Goal: Check status: Check status

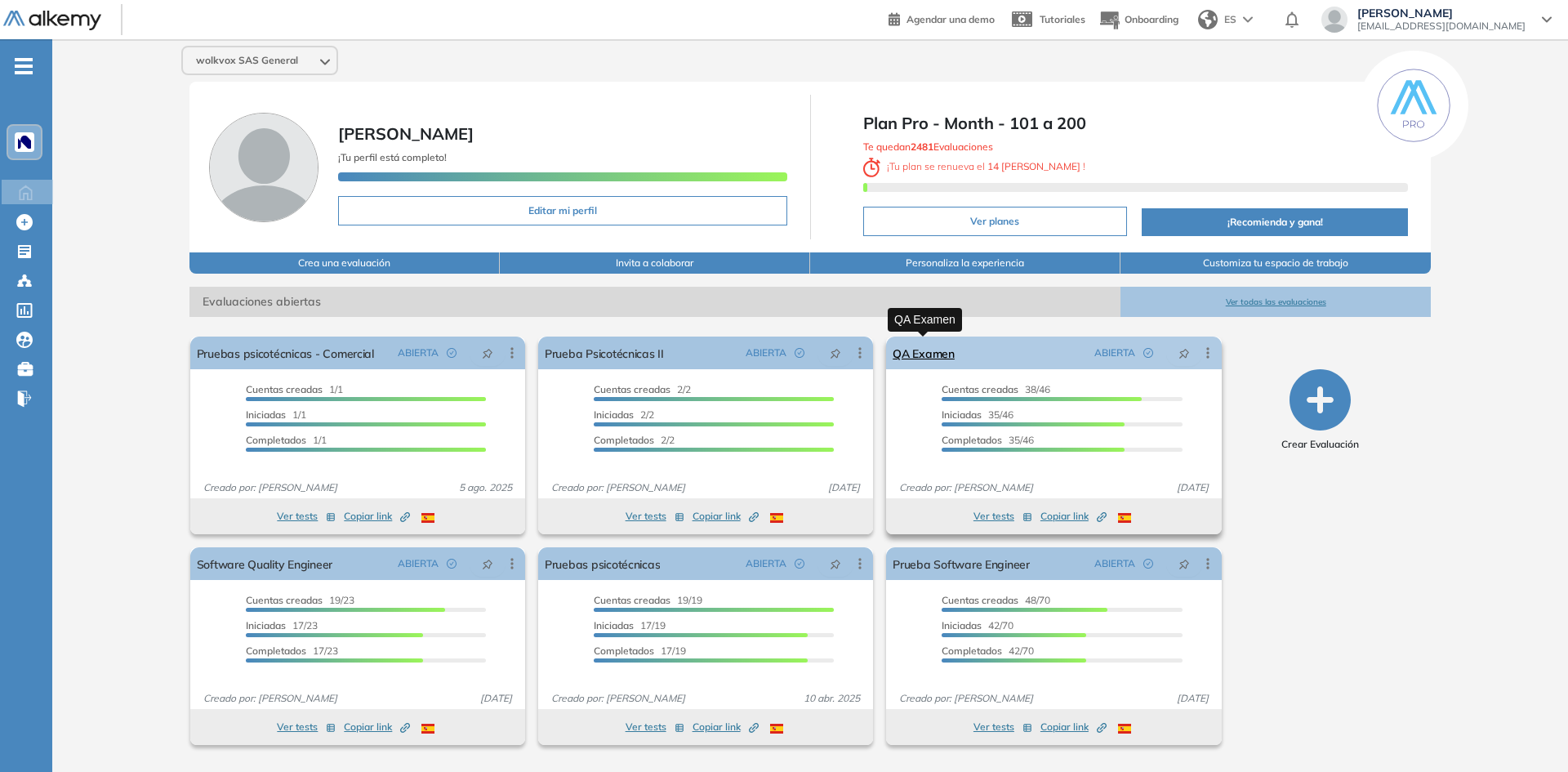
click at [939, 367] on link "QA Examen" at bounding box center [924, 353] width 62 height 33
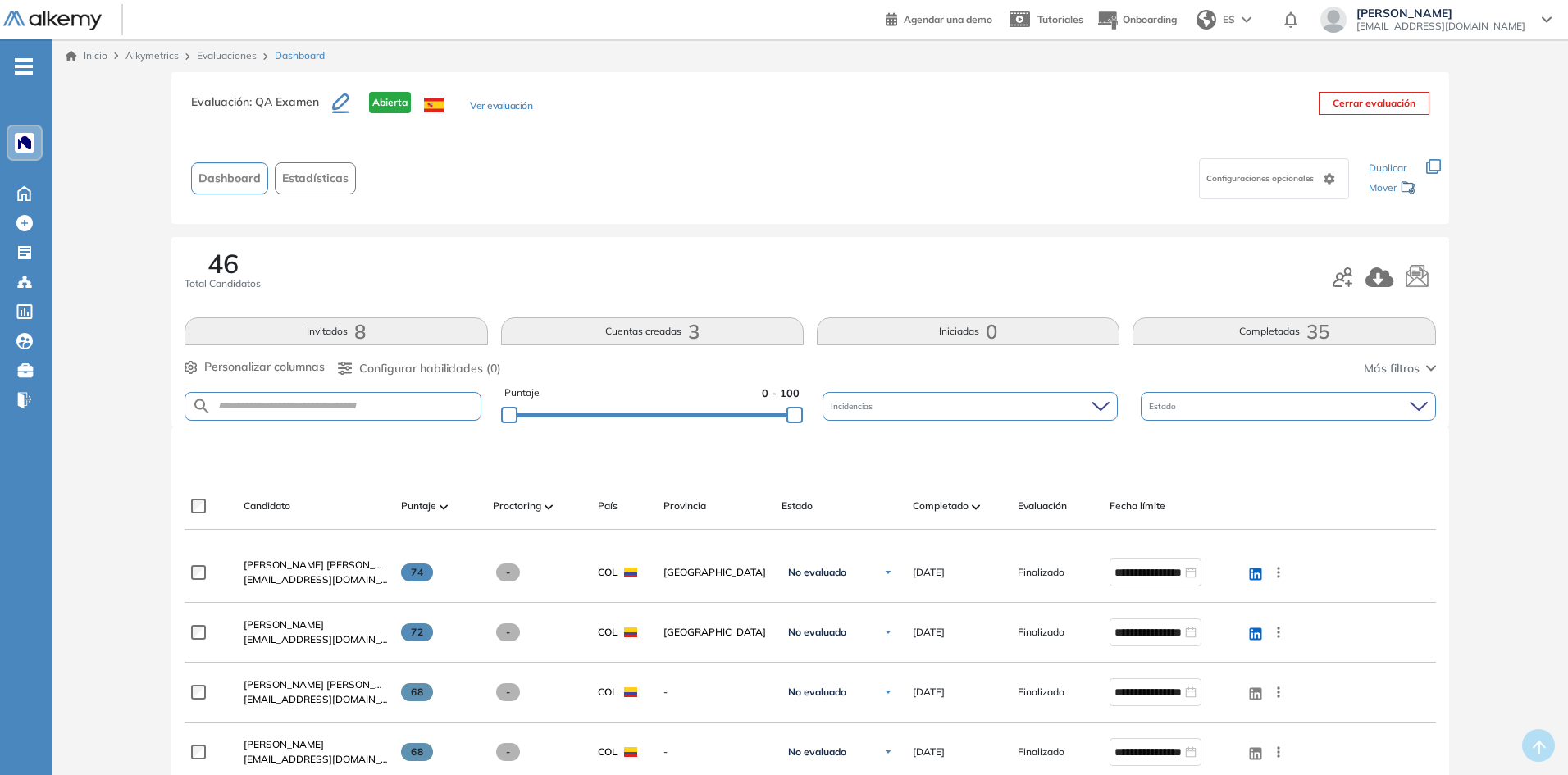
click at [1349, 332] on button "Completadas 35" at bounding box center [1283, 331] width 302 height 28
click at [1302, 350] on div "46 Total Candidatos Invitados 8 Cuentas creadas 3 Iniciadas 0 Completadas 35 Pe…" at bounding box center [810, 332] width 1277 height 190
click at [1294, 335] on button "Completadas 35" at bounding box center [1283, 331] width 302 height 28
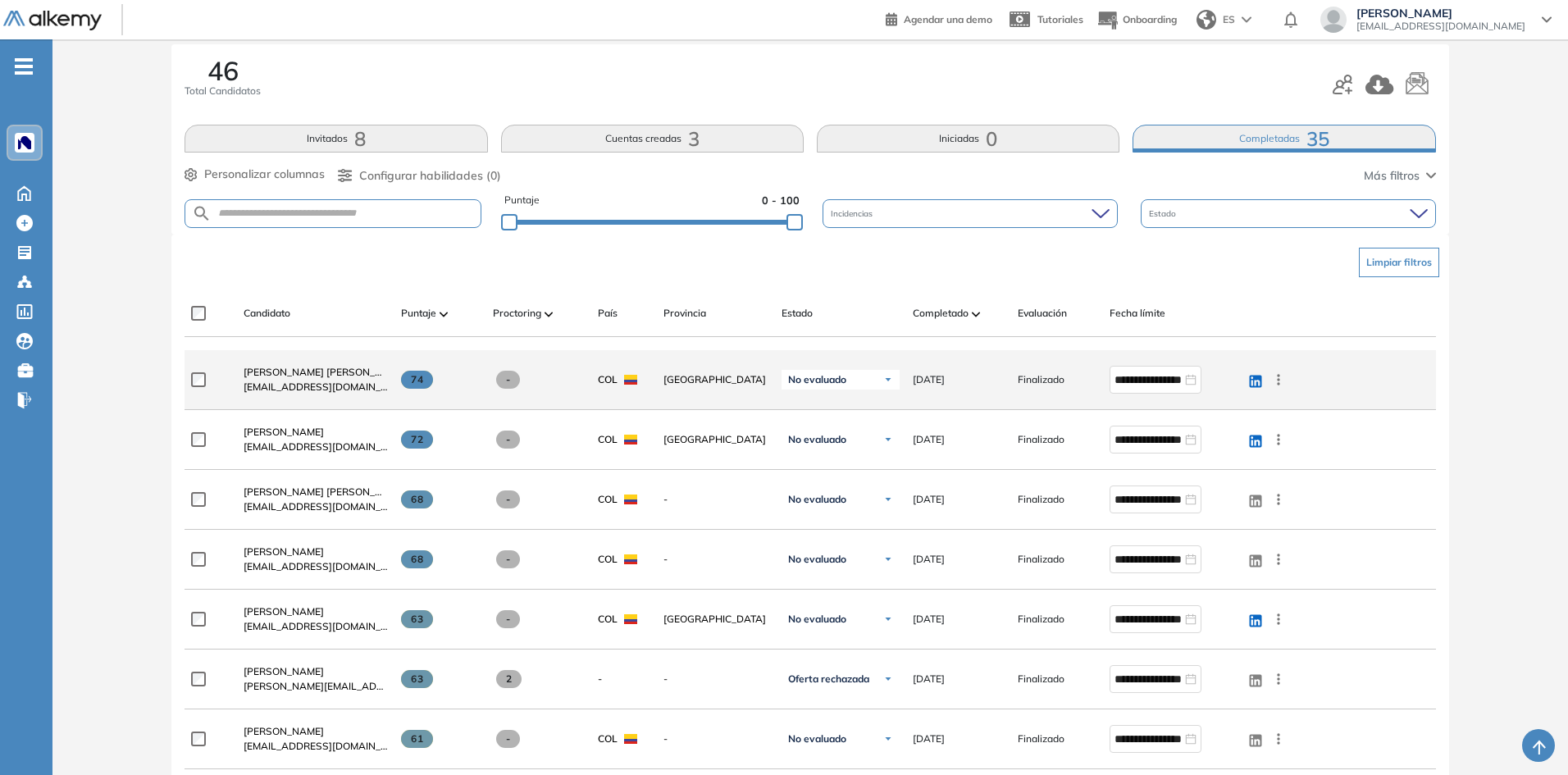
scroll to position [246, 0]
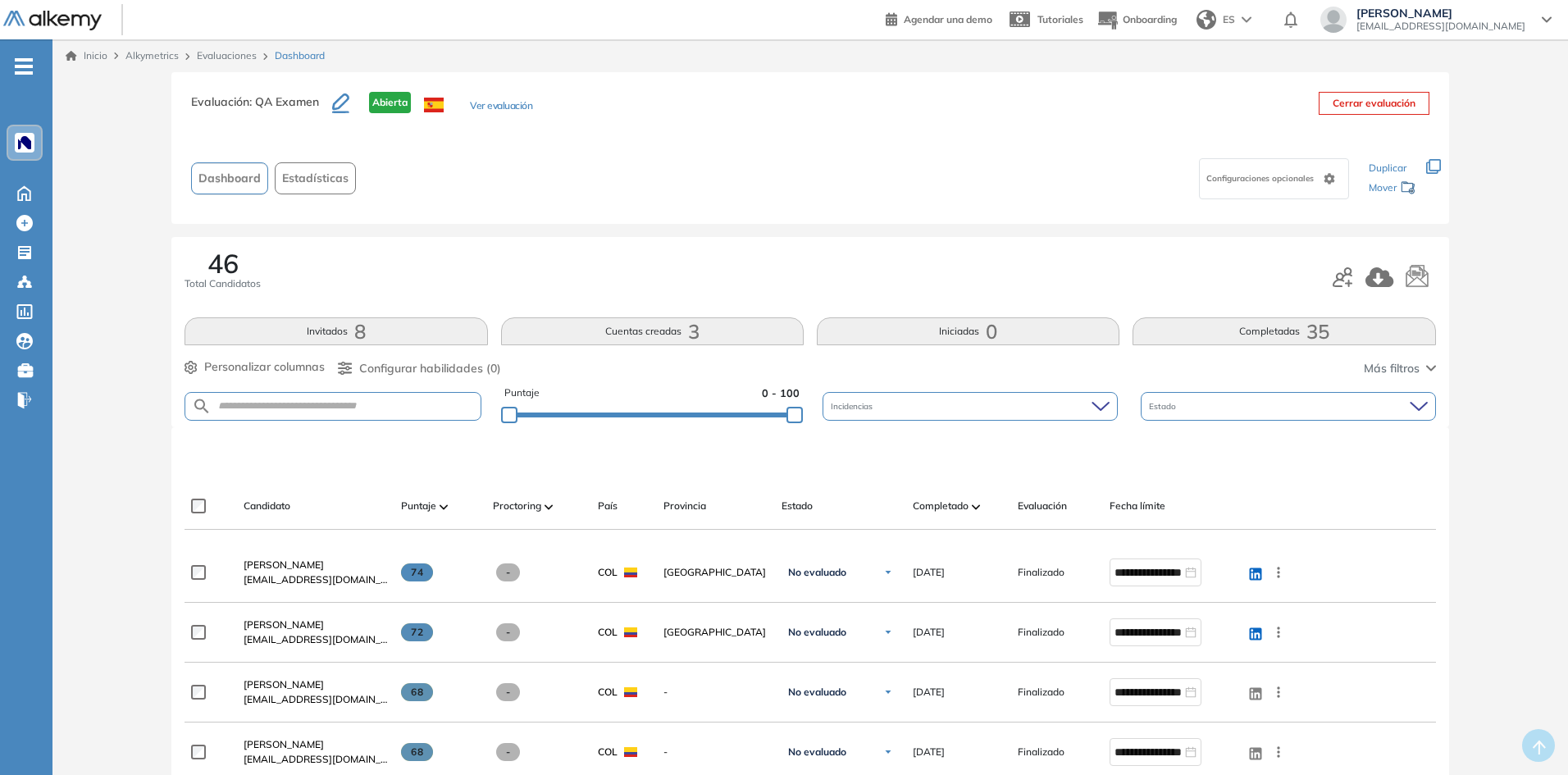
click at [1186, 351] on div "46 Total Candidatos Invitados 8 Cuentas creadas 3 Iniciadas 0 Completadas 35 Pe…" at bounding box center [810, 332] width 1277 height 190
click at [1186, 336] on button "Completadas 35" at bounding box center [1283, 331] width 302 height 28
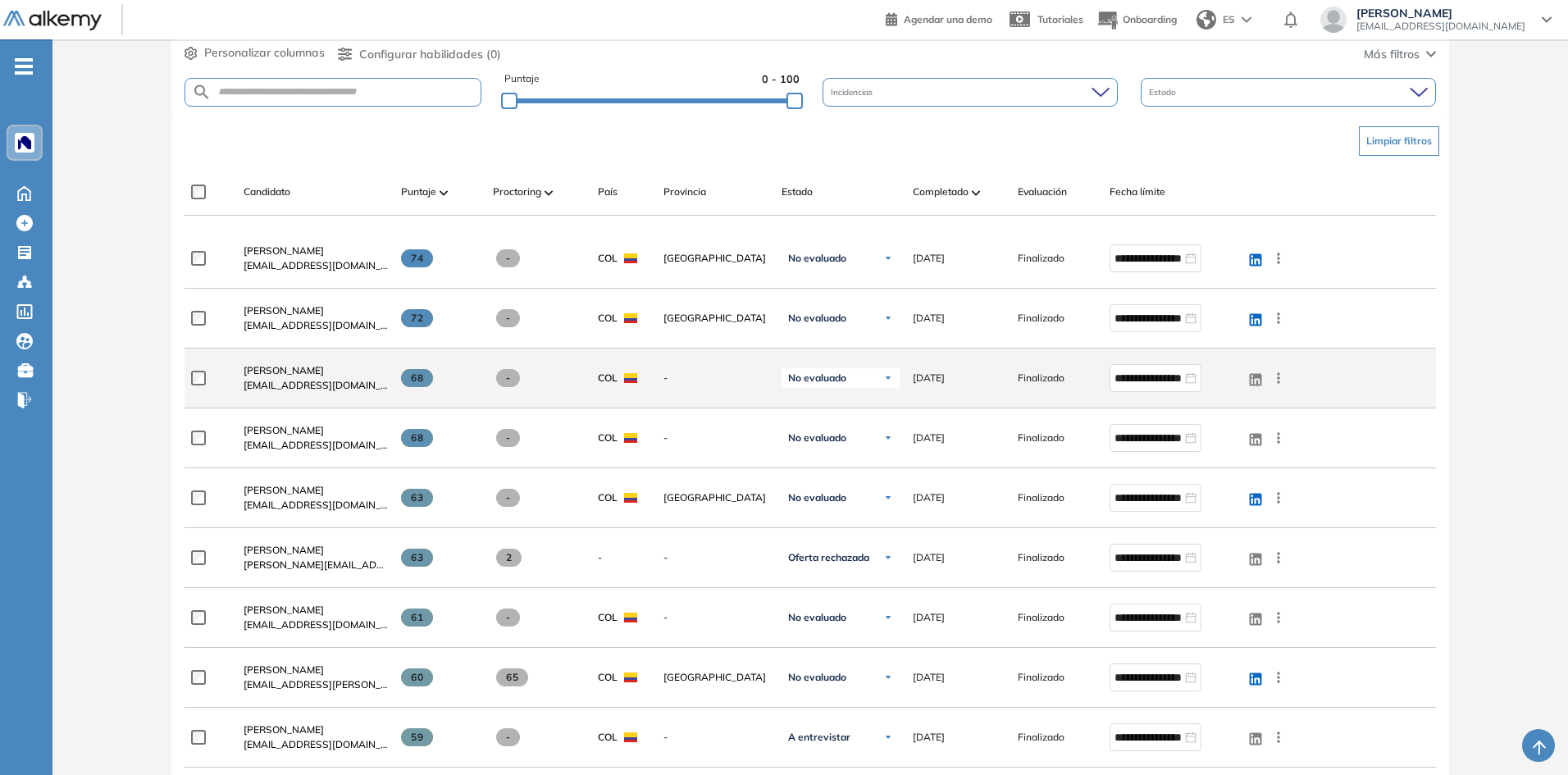
scroll to position [328, 0]
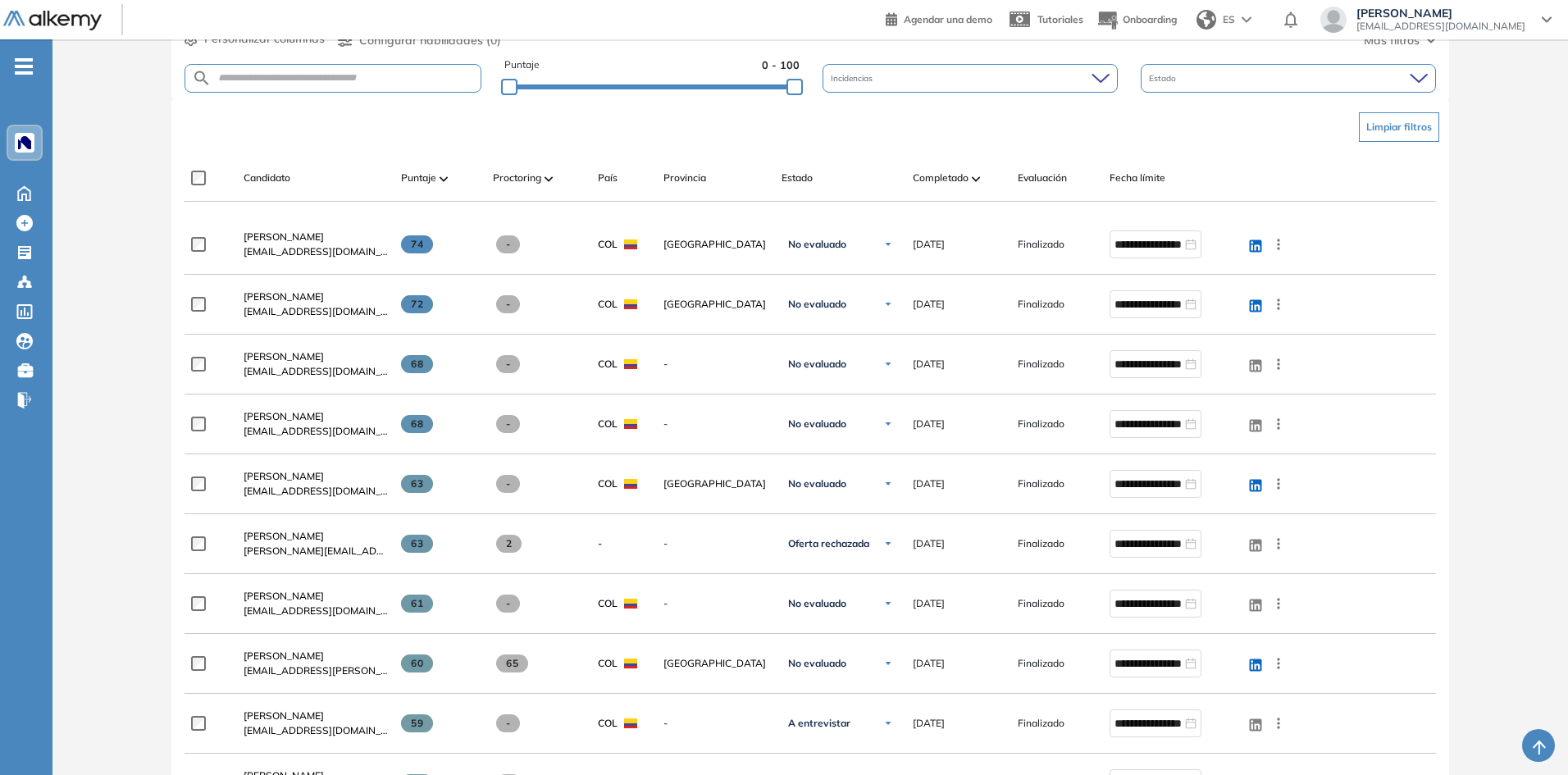
click at [1238, 136] on div "Limpiar filtros" at bounding box center [814, 127] width 1251 height 49
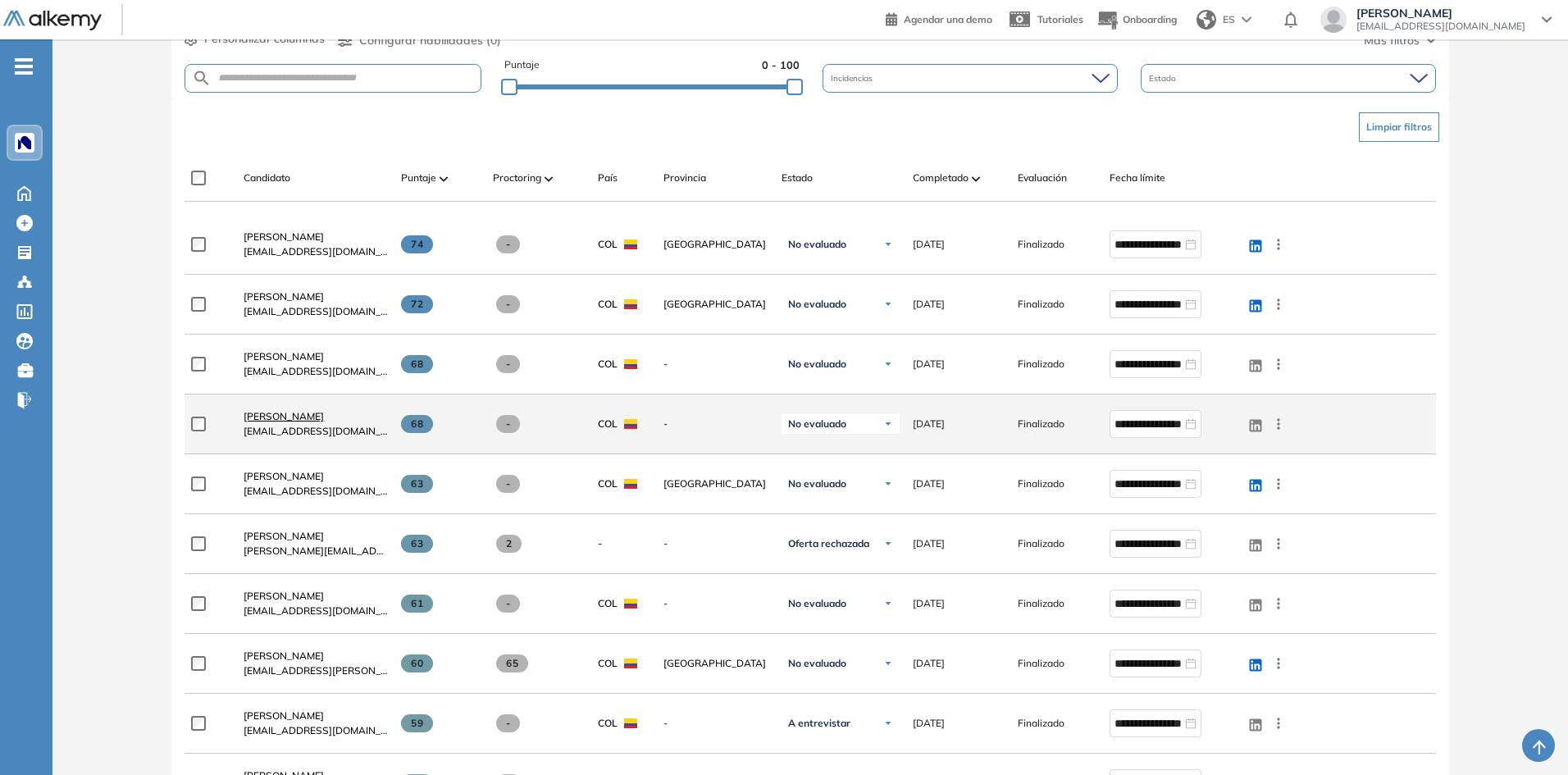
click at [251, 412] on span "[PERSON_NAME]" at bounding box center [284, 416] width 80 height 12
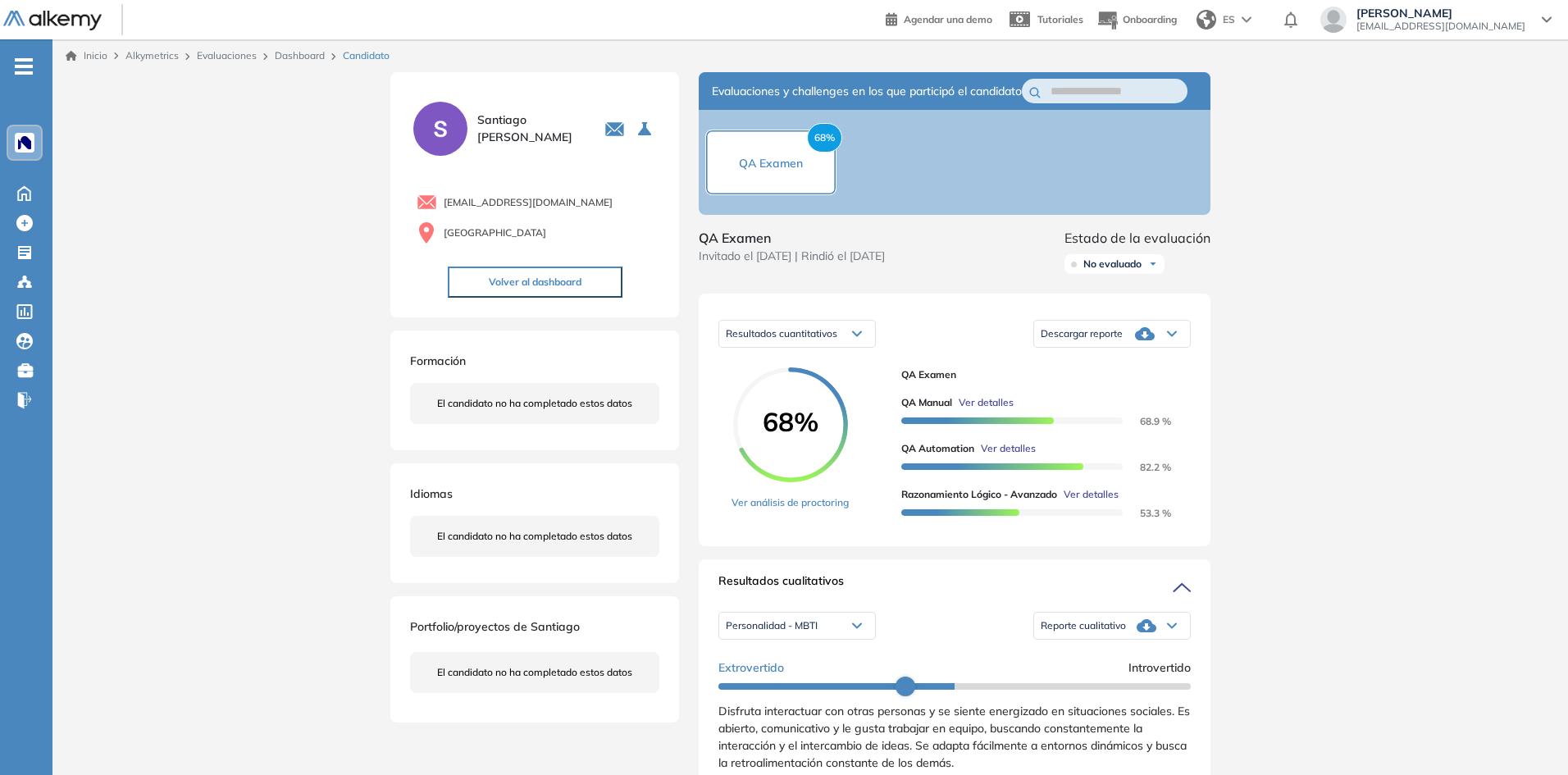
click at [1024, 455] on span "Ver detalles" at bounding box center [1008, 448] width 55 height 15
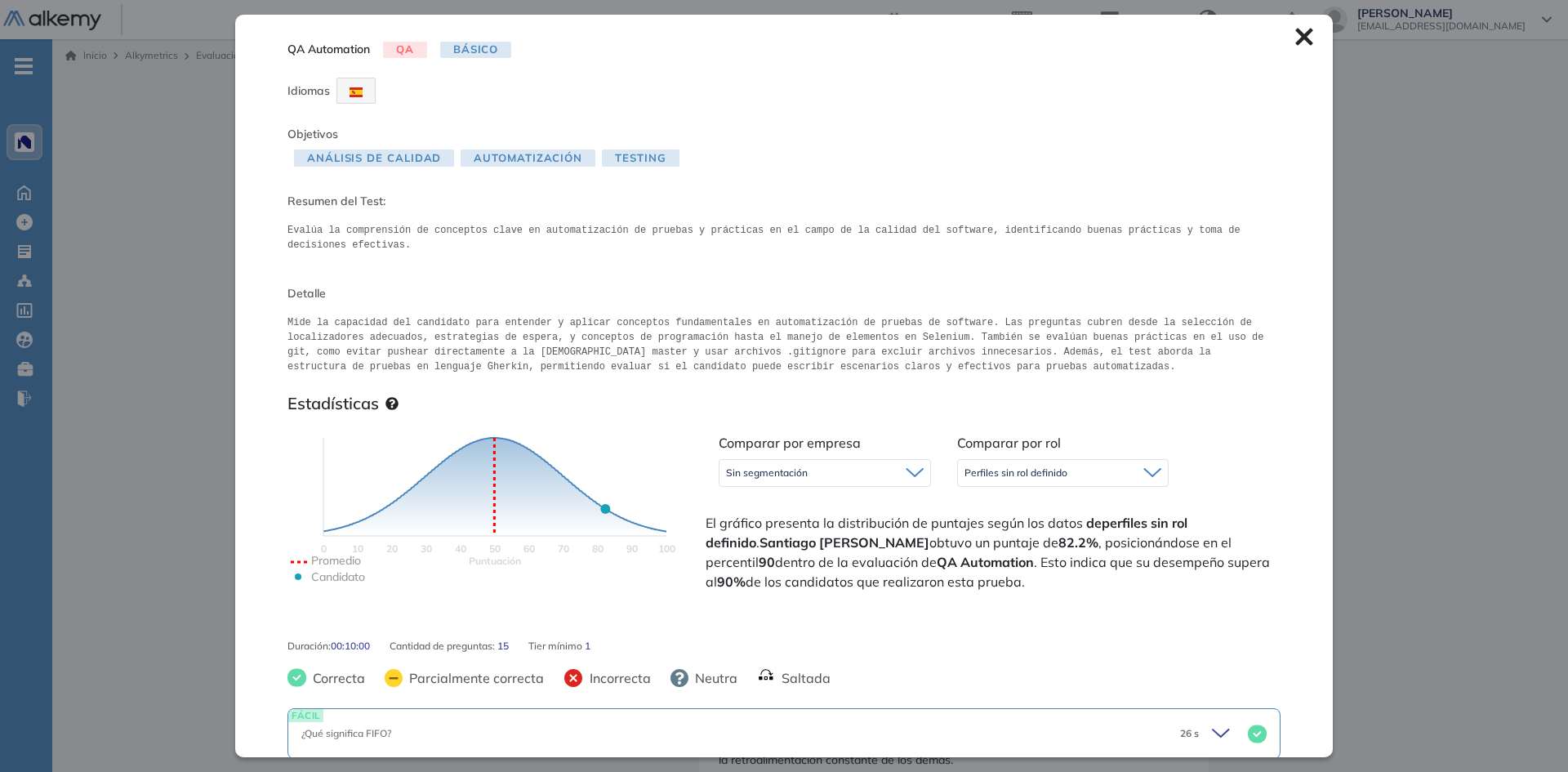
click at [1296, 35] on icon at bounding box center [1304, 37] width 17 height 17
